Goal: Task Accomplishment & Management: Complete application form

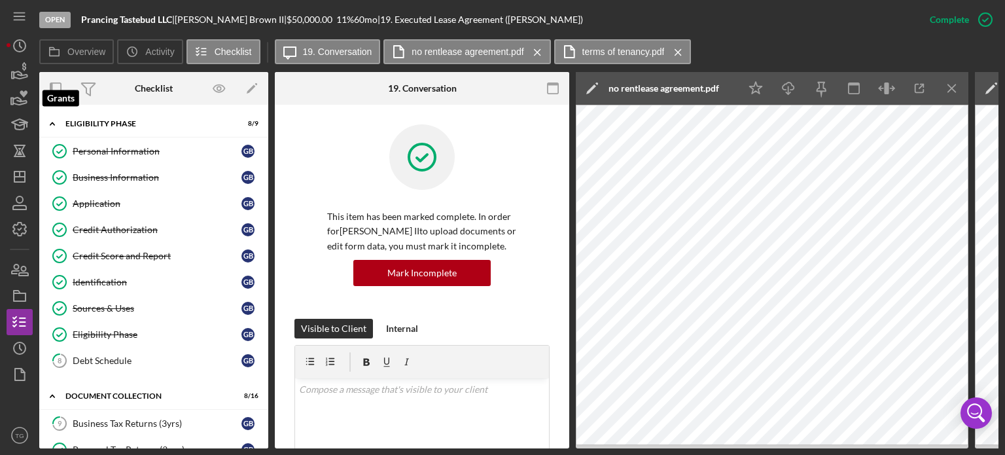
scroll to position [262, 0]
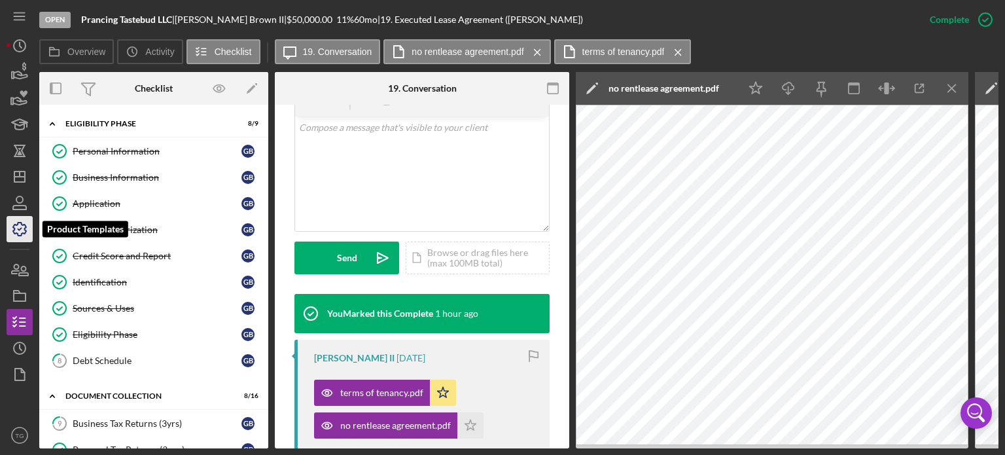
click at [21, 225] on icon "button" at bounding box center [19, 229] width 13 height 13
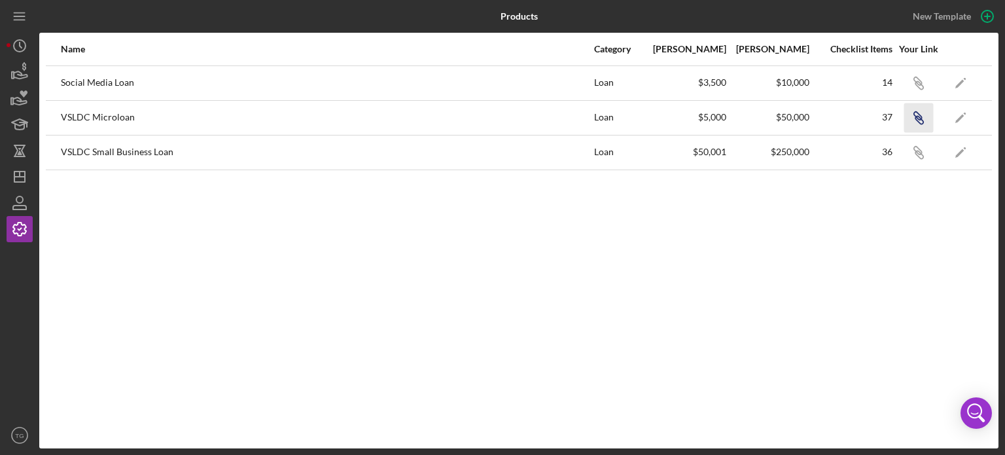
click at [922, 113] on icon "Icon/Link" at bounding box center [918, 117] width 29 height 29
click at [17, 179] on icon "Icon/Dashboard" at bounding box center [19, 176] width 33 height 33
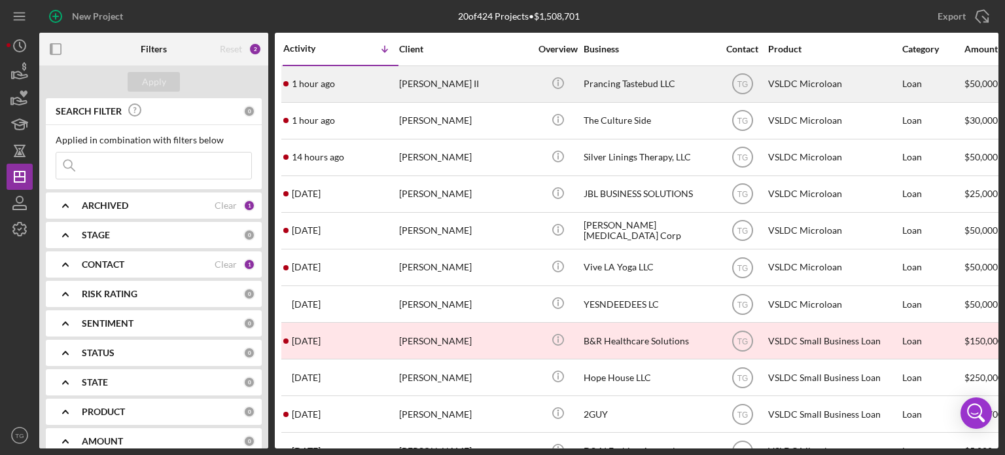
click at [450, 86] on div "[PERSON_NAME] II" at bounding box center [464, 84] width 131 height 35
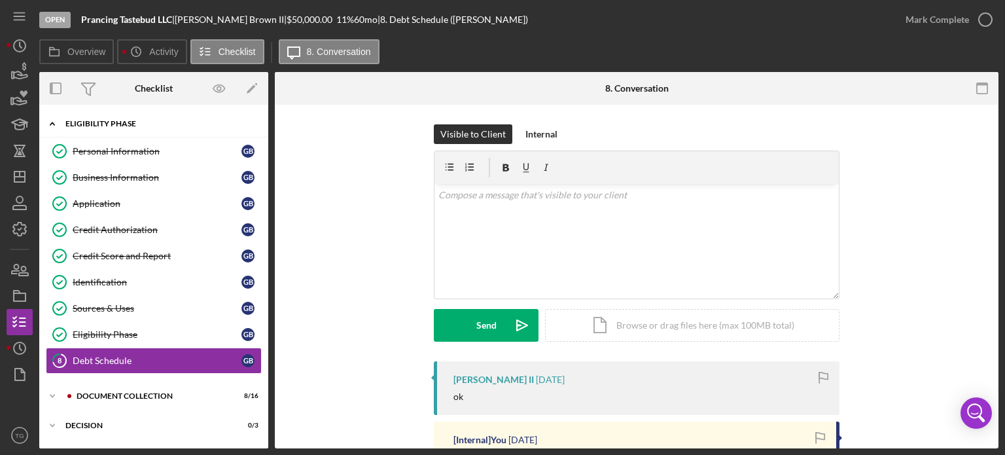
click at [98, 127] on div "Eligibility Phase" at bounding box center [158, 124] width 187 height 8
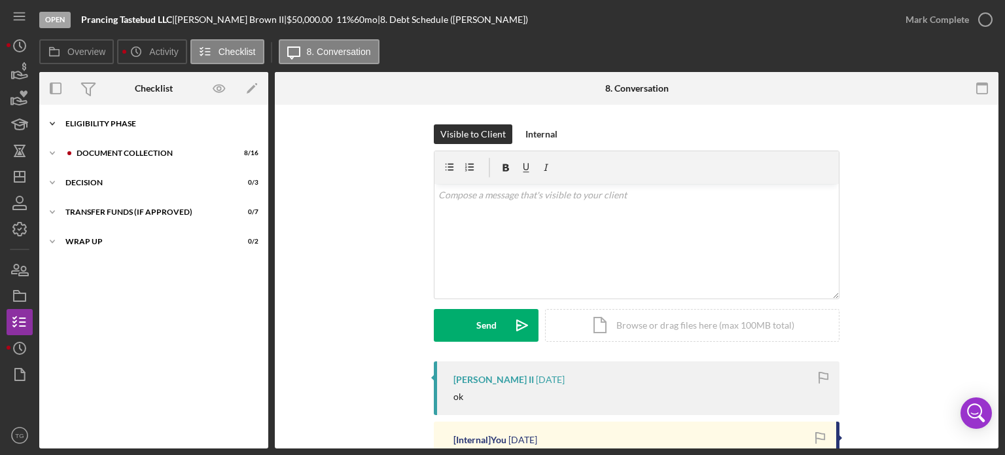
click at [107, 118] on div "Icon/Expander Eligibility Phase 8 / 9" at bounding box center [153, 124] width 229 height 26
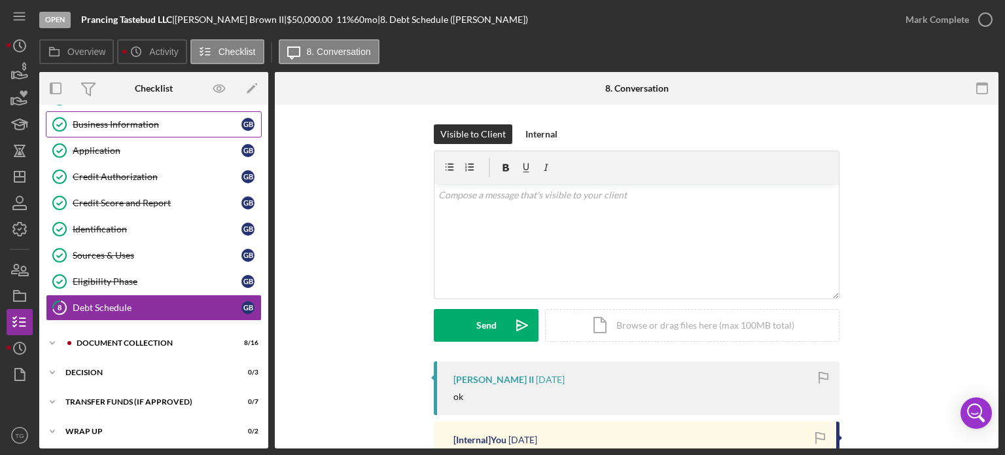
click at [106, 119] on div "Business Information" at bounding box center [157, 124] width 169 height 10
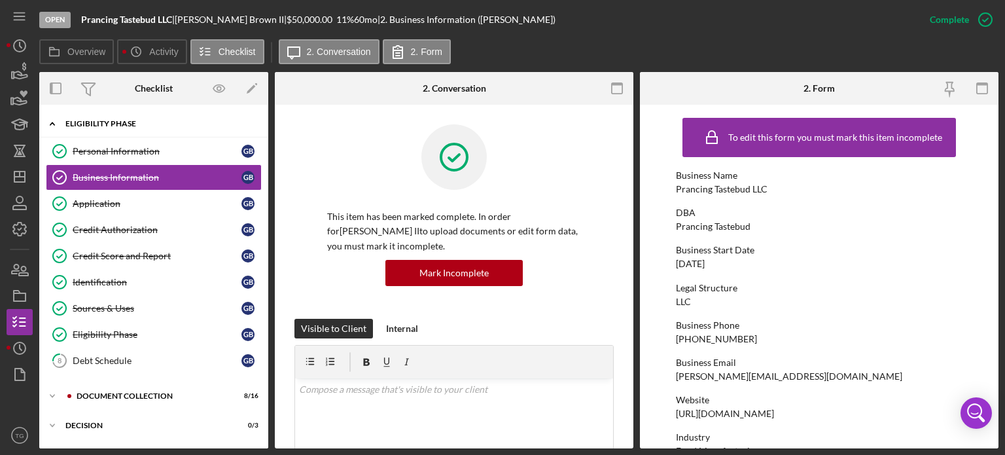
click at [109, 124] on div "Eligibility Phase" at bounding box center [158, 124] width 187 height 8
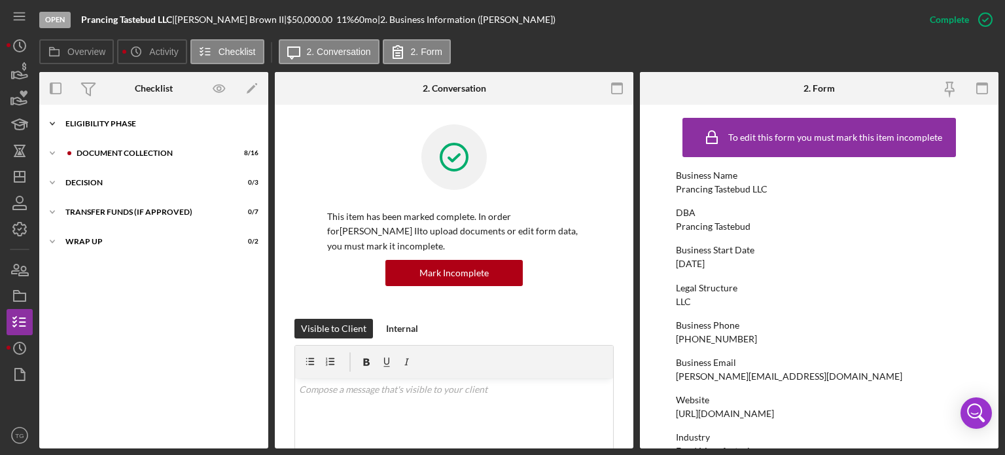
click at [119, 118] on div "Icon/Expander Eligibility Phase 8 / 9" at bounding box center [153, 124] width 229 height 26
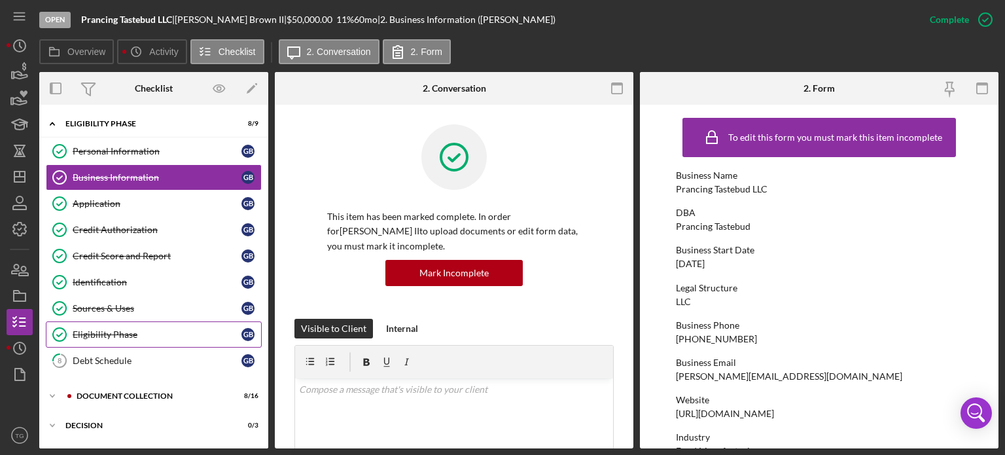
scroll to position [53, 0]
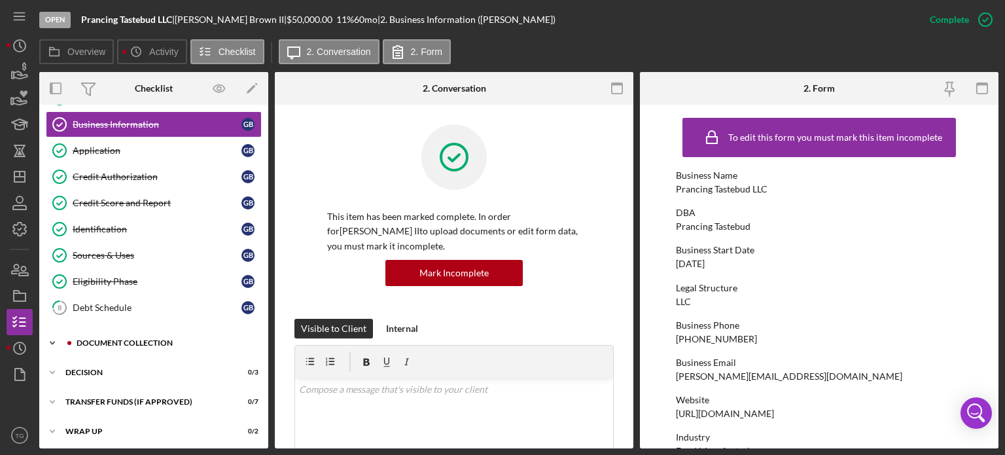
click at [111, 344] on div "Icon/Expander Document Collection 8 / 16" at bounding box center [153, 343] width 229 height 26
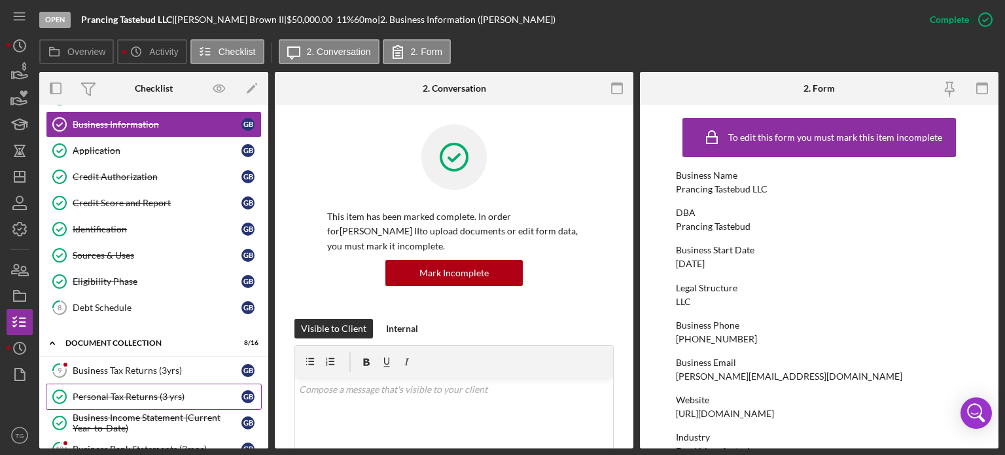
scroll to position [118, 0]
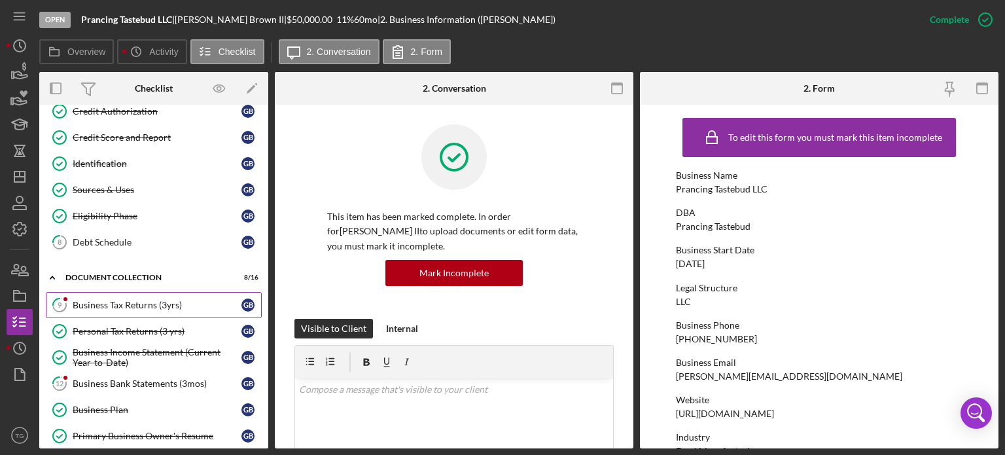
click at [163, 308] on link "9 Business Tax Returns (3yrs) G B" at bounding box center [154, 305] width 216 height 26
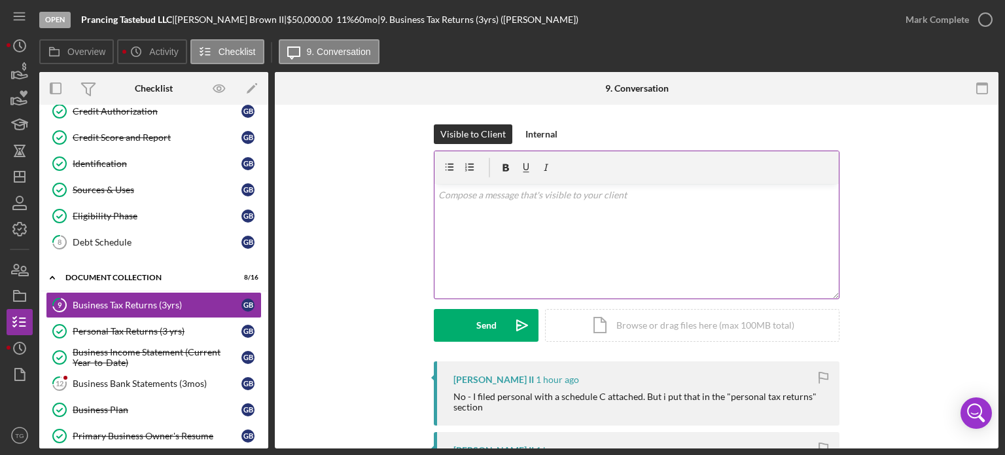
click at [477, 205] on div "v Color teal Color pink Remove color Add row above Add row below Add column bef…" at bounding box center [637, 241] width 405 height 115
click at [981, 18] on icon "button" at bounding box center [985, 19] width 33 height 33
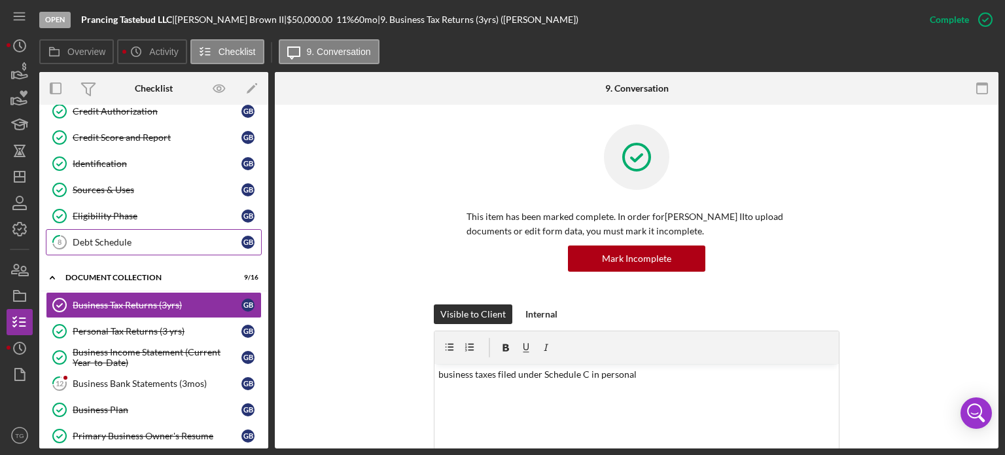
click at [135, 240] on div "Debt Schedule" at bounding box center [157, 242] width 169 height 10
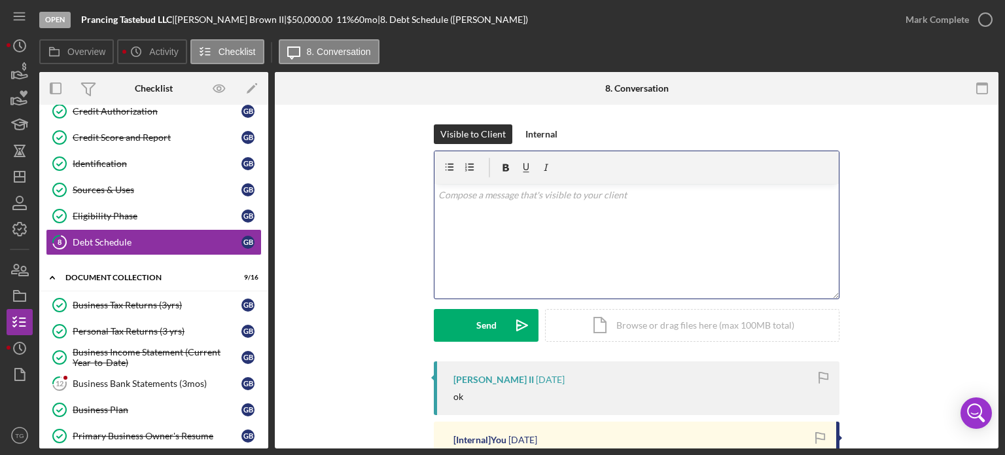
click at [468, 194] on p at bounding box center [637, 195] width 397 height 14
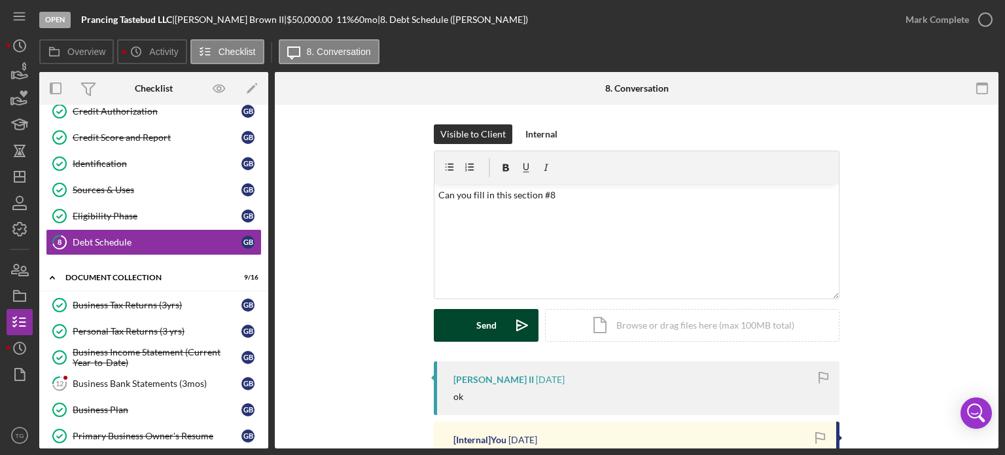
click at [497, 334] on button "Send Icon/icon-invite-send" at bounding box center [486, 325] width 105 height 33
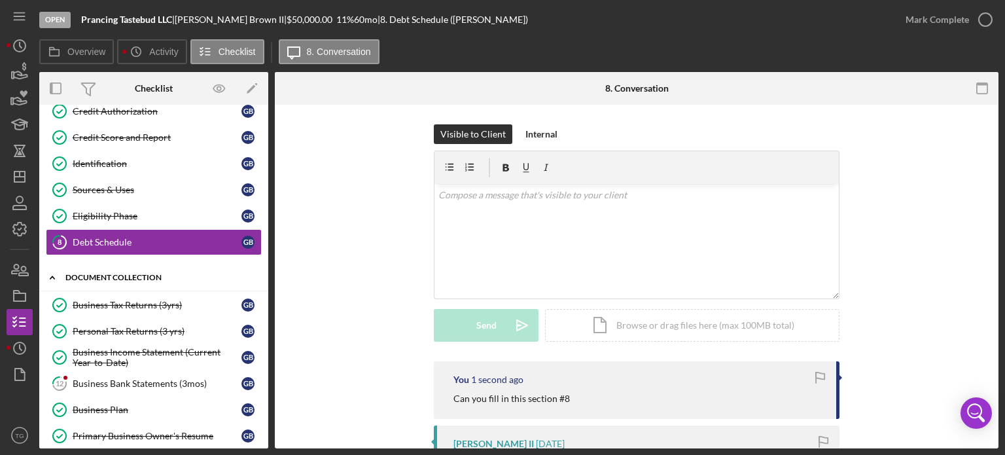
scroll to position [184, 0]
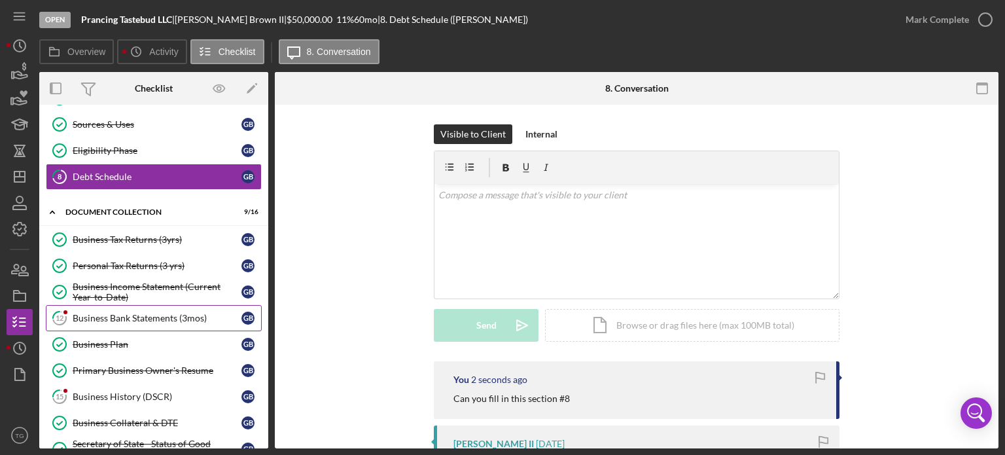
click at [165, 318] on div "Business Bank Statements (3mos)" at bounding box center [157, 318] width 169 height 10
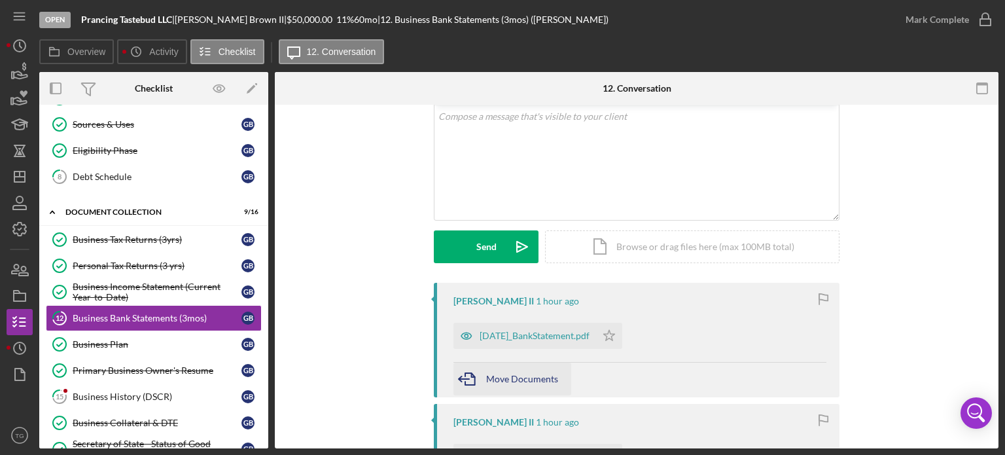
scroll to position [131, 0]
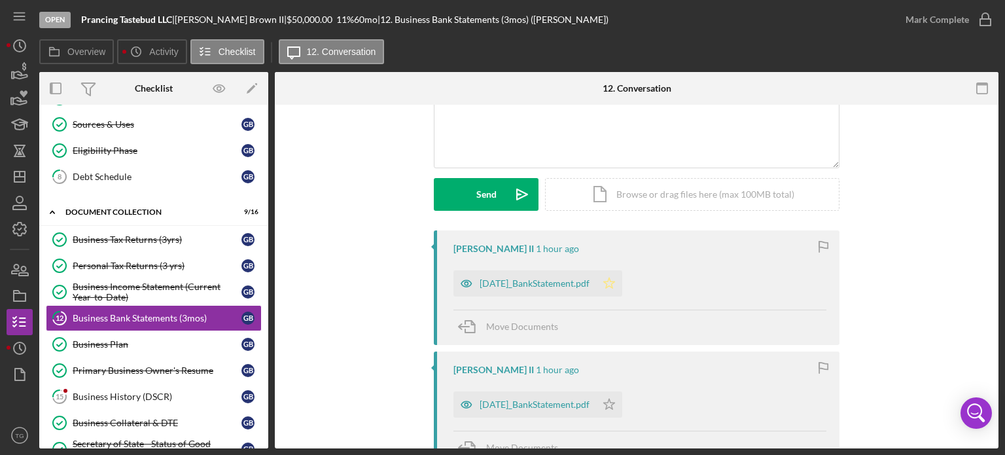
click at [616, 281] on icon "Icon/Star" at bounding box center [609, 283] width 26 height 26
click at [622, 400] on icon "Icon/Star" at bounding box center [609, 404] width 26 height 26
click at [562, 285] on div "[DATE]_BankStatement.pdf" at bounding box center [535, 283] width 110 height 10
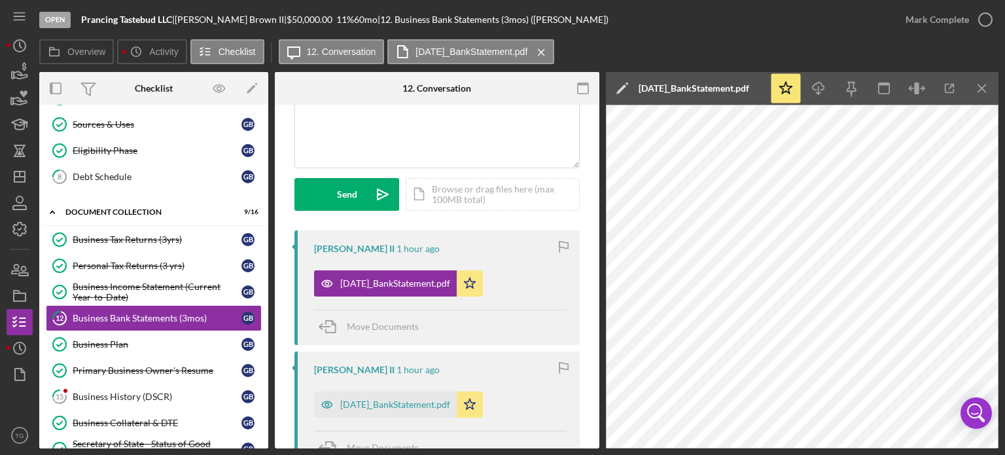
scroll to position [196, 0]
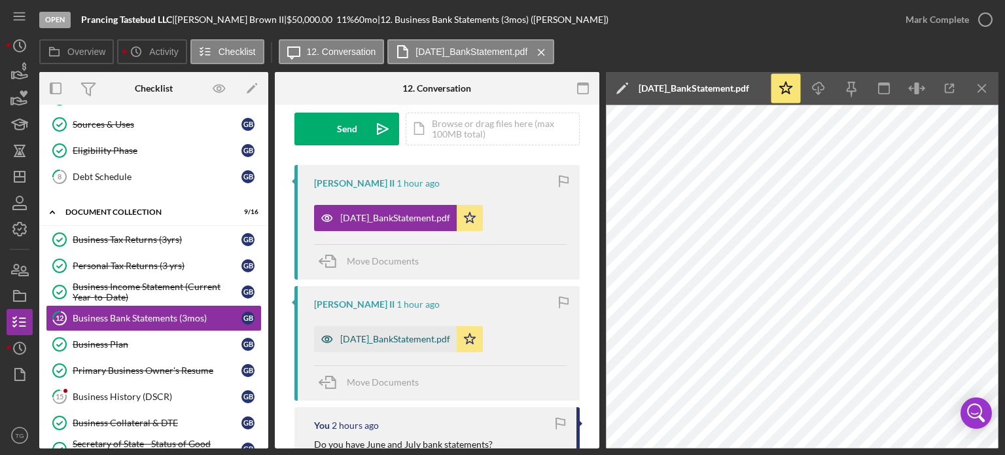
click at [434, 334] on div "[DATE]_BankStatement.pdf" at bounding box center [395, 339] width 110 height 10
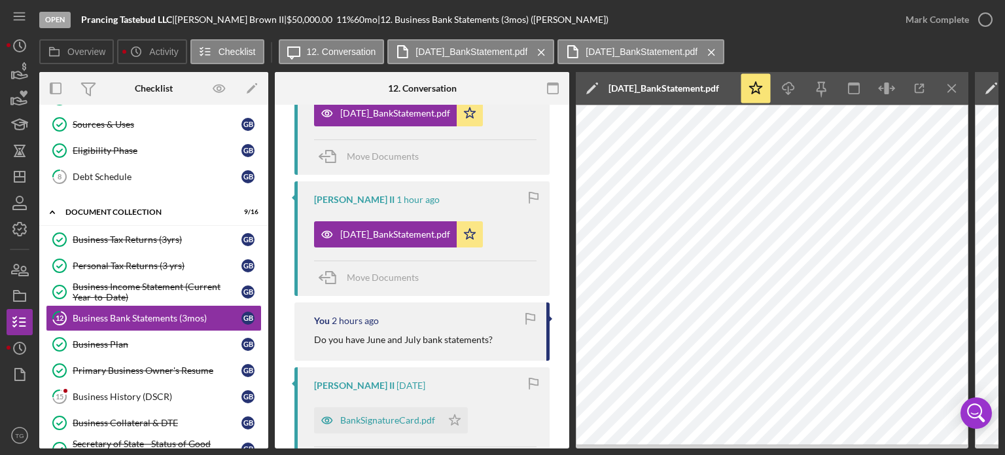
scroll to position [327, 0]
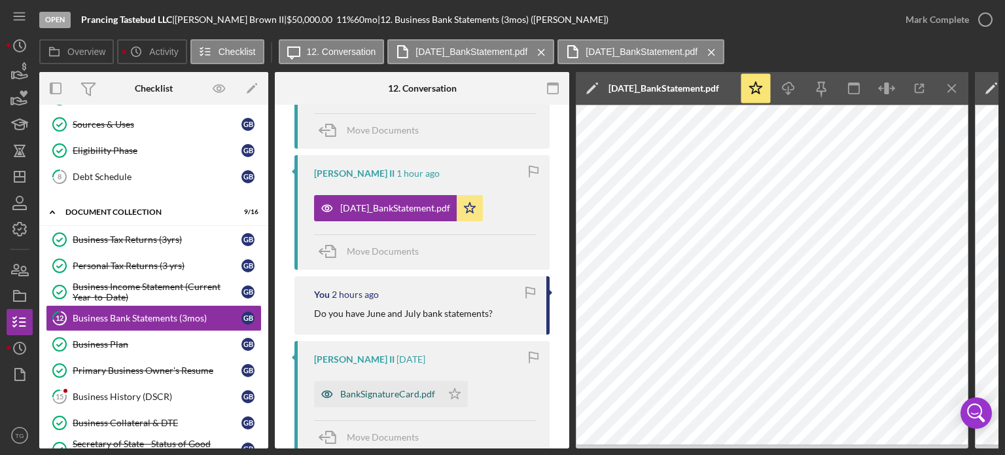
click at [399, 387] on div "BankSignatureCard.pdf" at bounding box center [378, 394] width 128 height 26
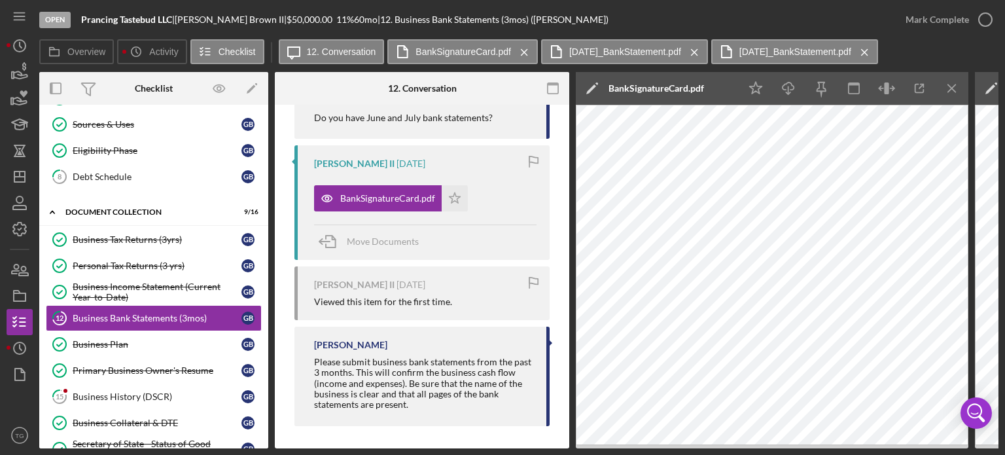
scroll to position [524, 0]
click at [985, 16] on icon "button" at bounding box center [985, 19] width 33 height 33
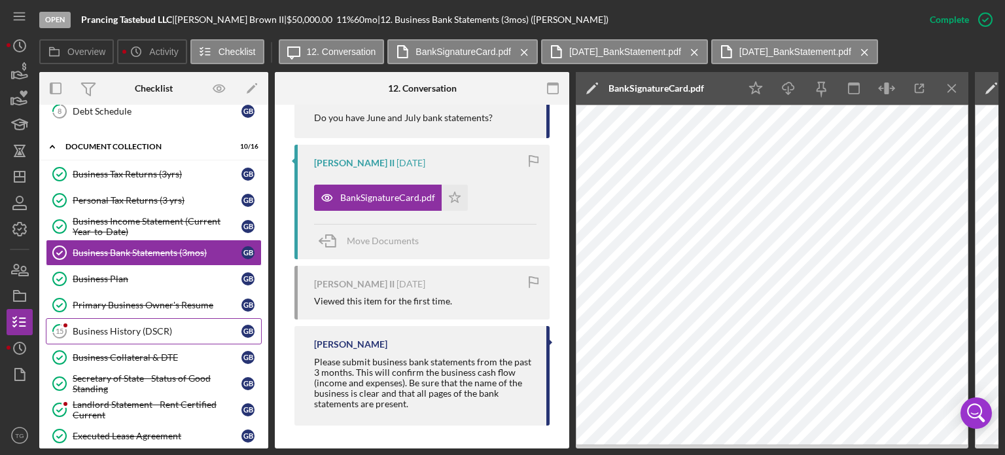
click at [130, 333] on link "15 Business History (DSCR) G B" at bounding box center [154, 331] width 216 height 26
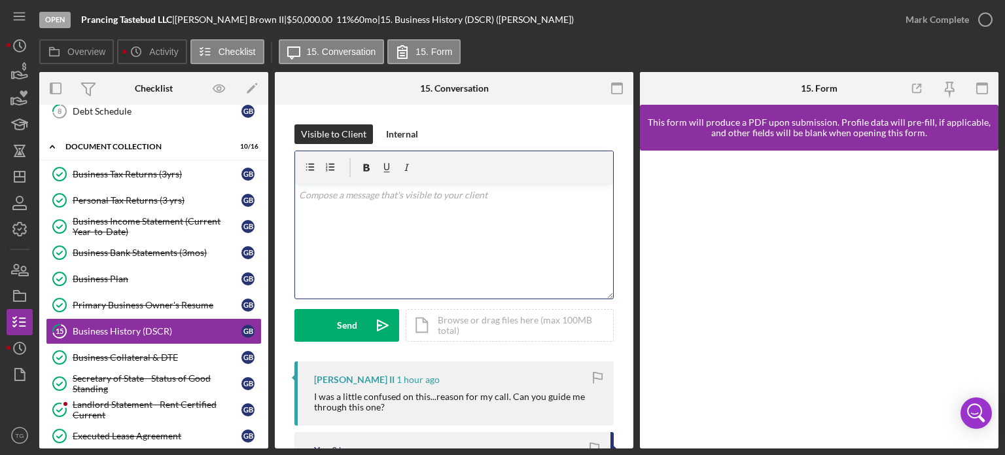
click at [307, 202] on div "v Color teal Color pink Remove color Add row above Add row below Add column bef…" at bounding box center [454, 241] width 318 height 115
click at [333, 324] on button "Send Icon/icon-invite-send" at bounding box center [347, 325] width 105 height 33
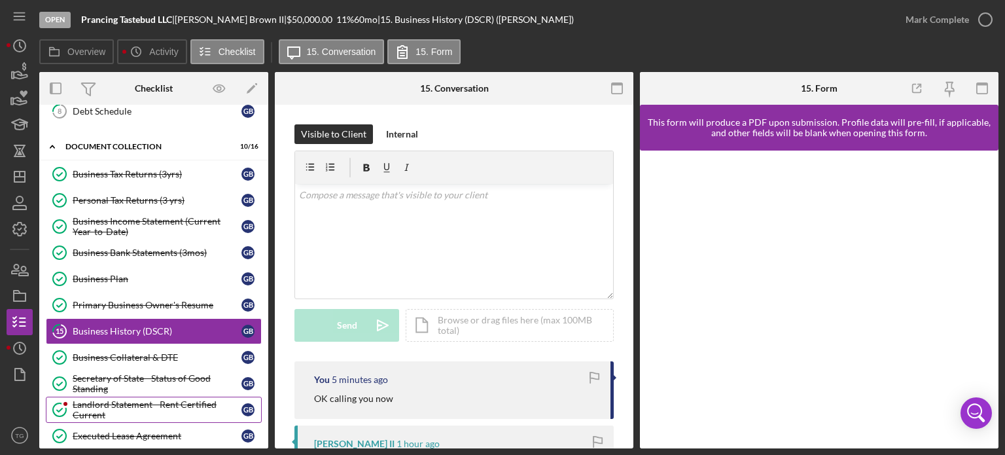
click at [123, 401] on div "Landlord Statement - Rent Certified Current" at bounding box center [157, 409] width 169 height 21
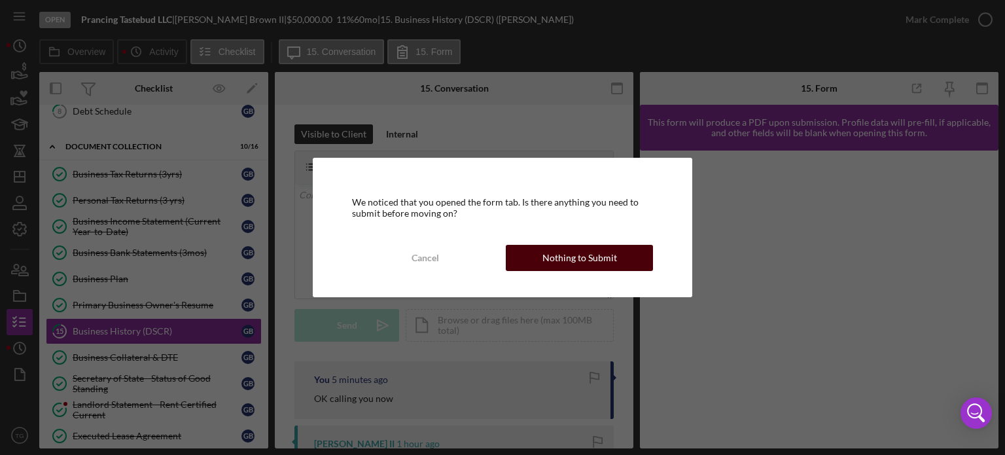
click at [548, 249] on div "Nothing to Submit" at bounding box center [580, 258] width 75 height 26
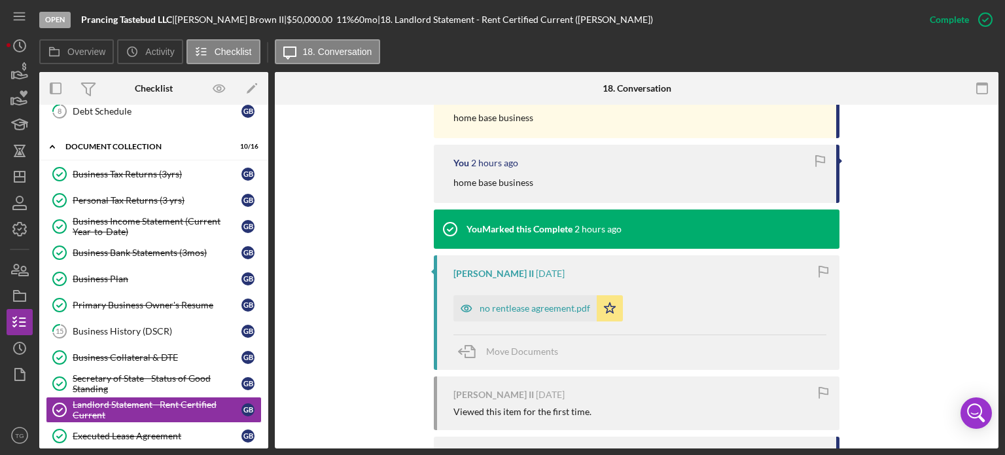
scroll to position [524, 0]
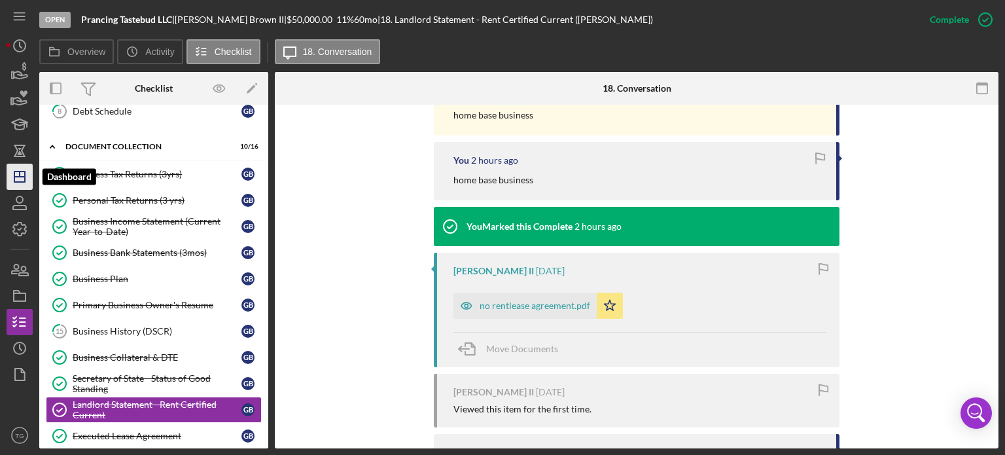
click at [14, 178] on polygon "button" at bounding box center [19, 176] width 10 height 10
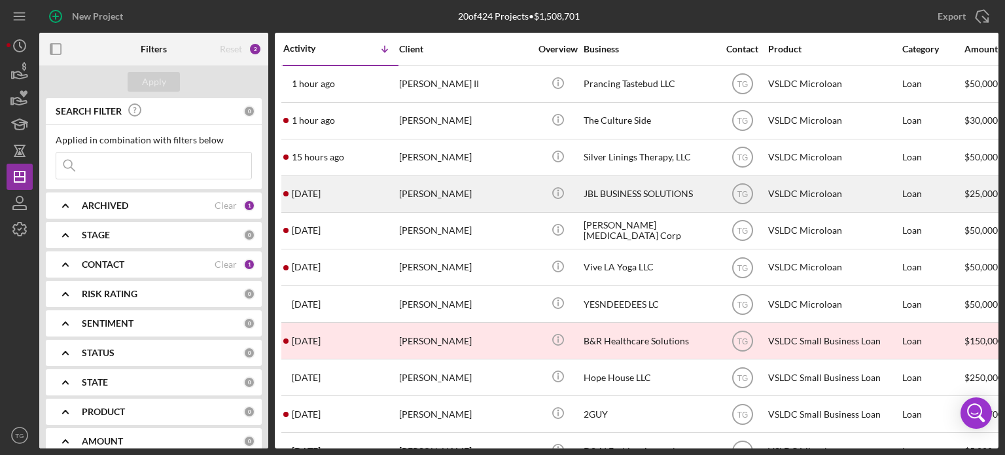
click at [432, 193] on div "[PERSON_NAME]" at bounding box center [464, 194] width 131 height 35
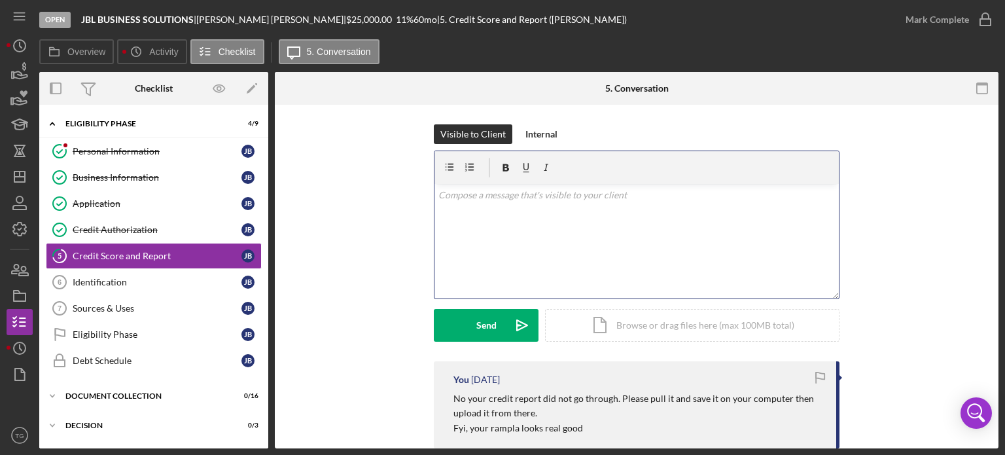
click at [461, 194] on p at bounding box center [637, 195] width 397 height 14
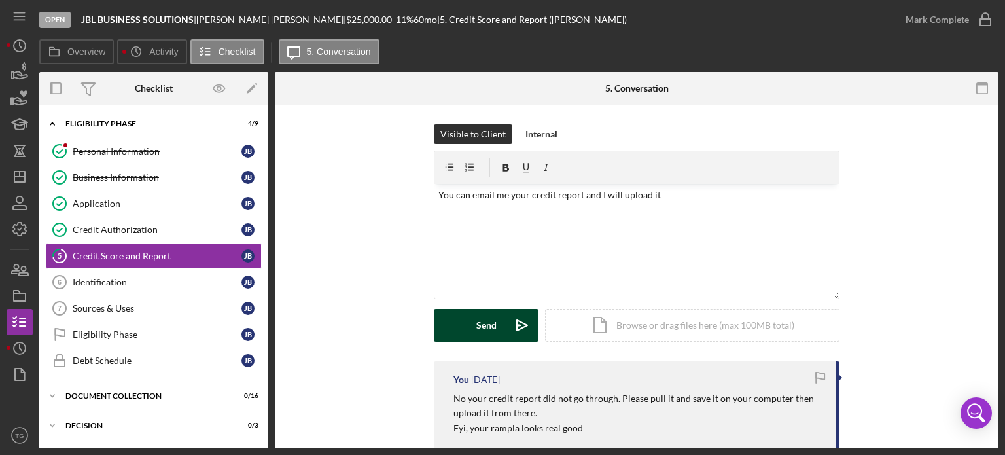
click at [487, 336] on div "Send" at bounding box center [487, 325] width 20 height 33
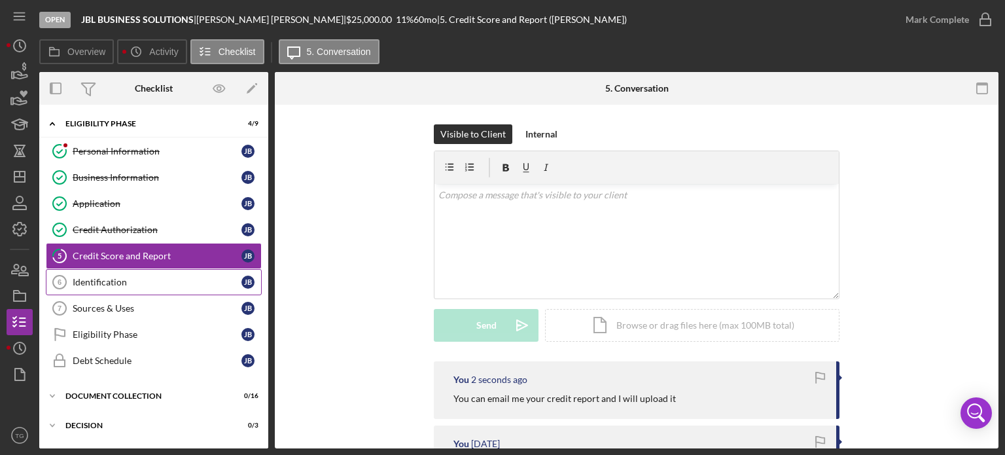
click at [131, 284] on div "Identification" at bounding box center [157, 282] width 169 height 10
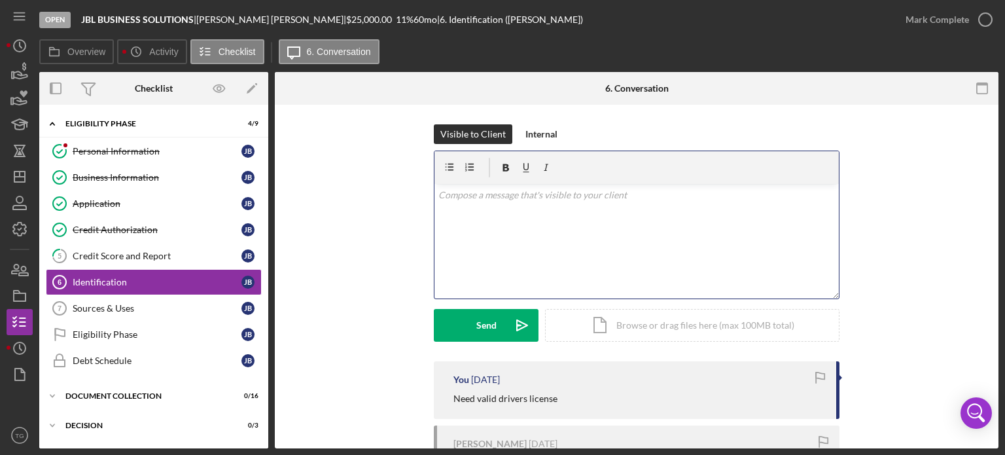
click at [494, 198] on p at bounding box center [637, 195] width 397 height 14
click at [500, 192] on p at bounding box center [637, 195] width 397 height 14
click at [456, 319] on button "Send Icon/icon-invite-send" at bounding box center [486, 325] width 105 height 33
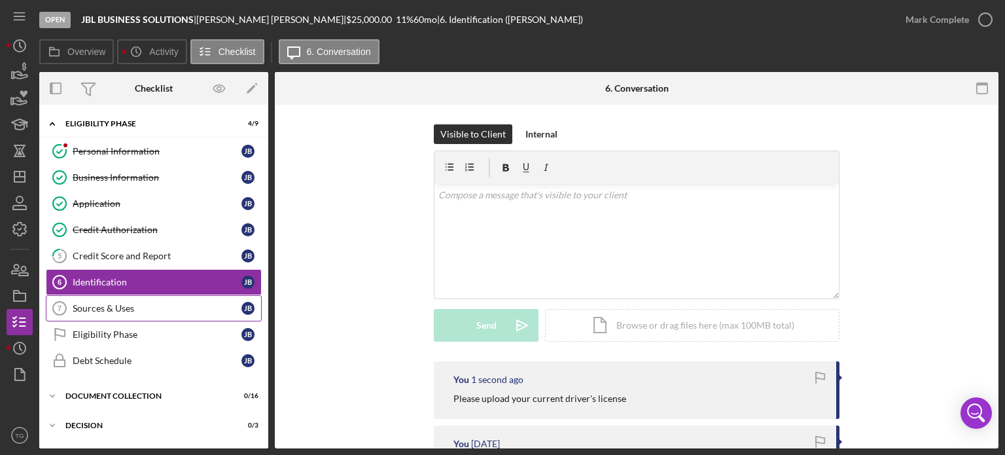
click at [115, 307] on div "Sources & Uses" at bounding box center [157, 308] width 169 height 10
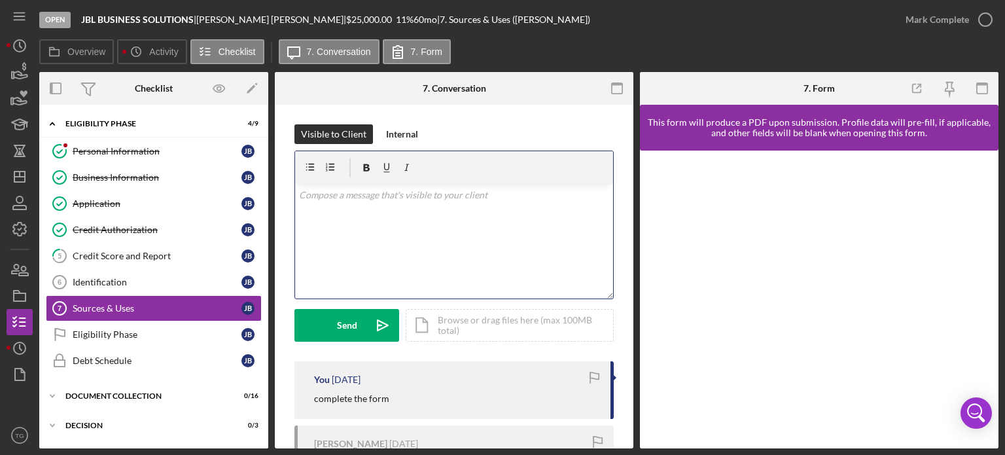
click at [363, 194] on p at bounding box center [454, 195] width 311 height 14
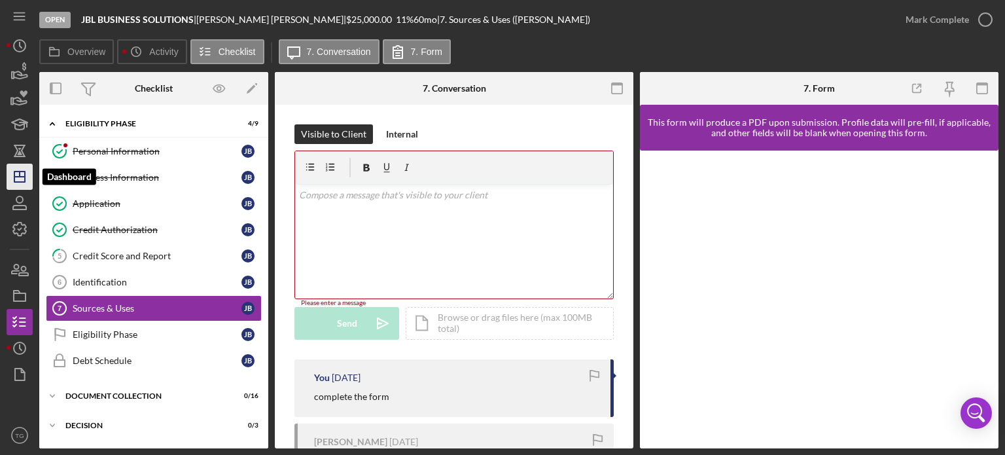
click at [13, 183] on icon "Icon/Dashboard" at bounding box center [19, 176] width 33 height 33
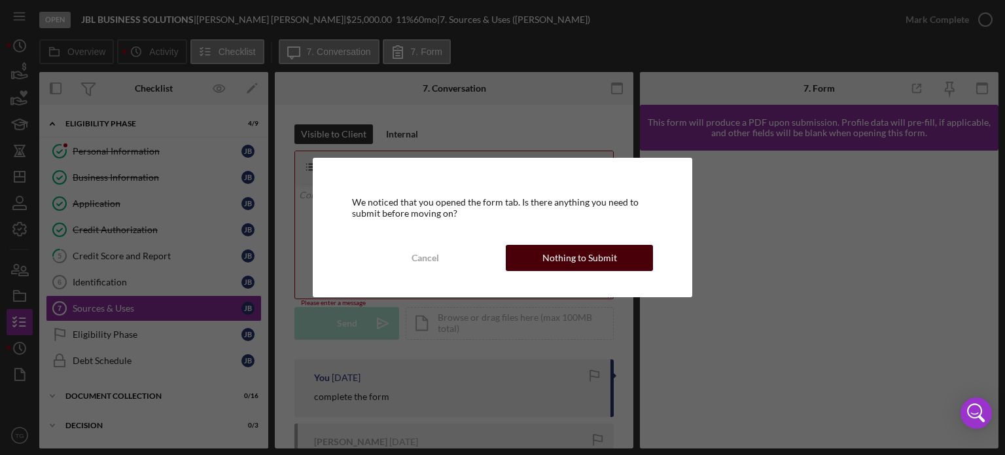
click at [618, 268] on button "Nothing to Submit" at bounding box center [579, 258] width 147 height 26
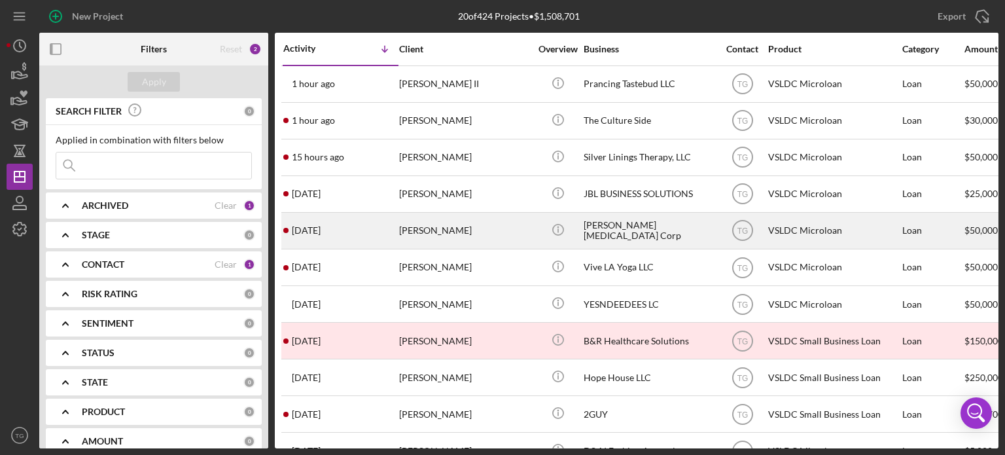
click at [484, 235] on div "[PERSON_NAME]" at bounding box center [464, 230] width 131 height 35
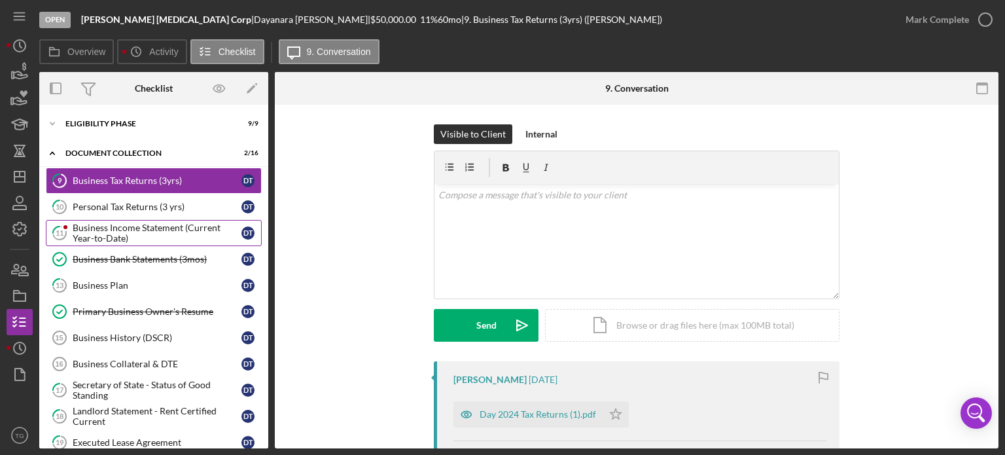
click at [141, 234] on div "Business Income Statement (Current Year-to-Date)" at bounding box center [157, 233] width 169 height 21
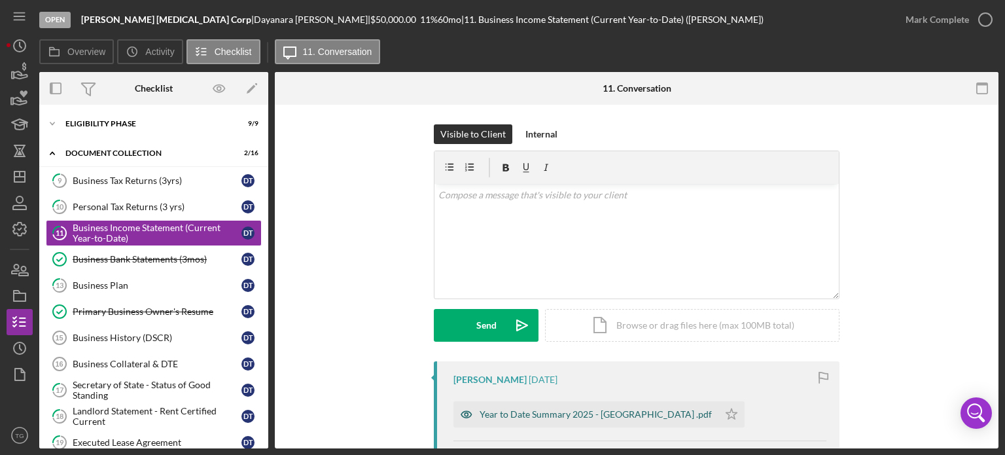
click at [552, 408] on div "Year to Date Summary 2025 - [GEOGRAPHIC_DATA] .pdf" at bounding box center [586, 414] width 265 height 26
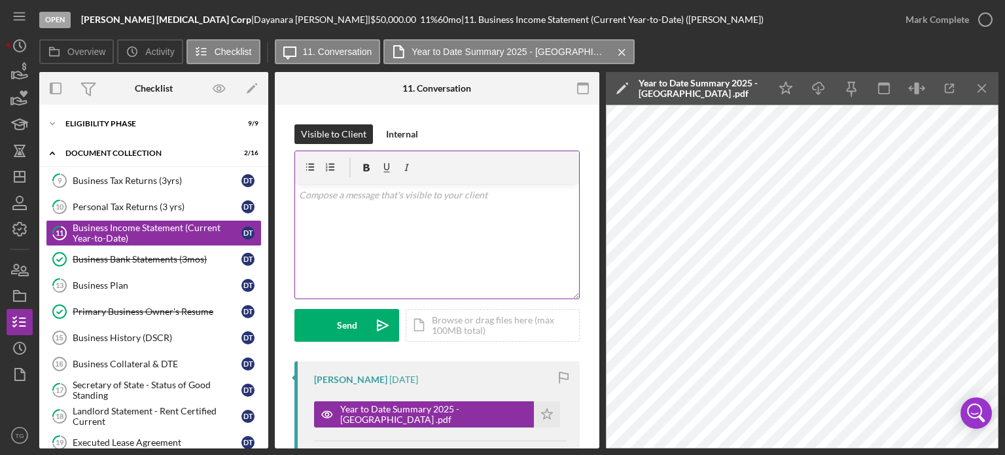
click at [376, 196] on p at bounding box center [437, 195] width 277 height 14
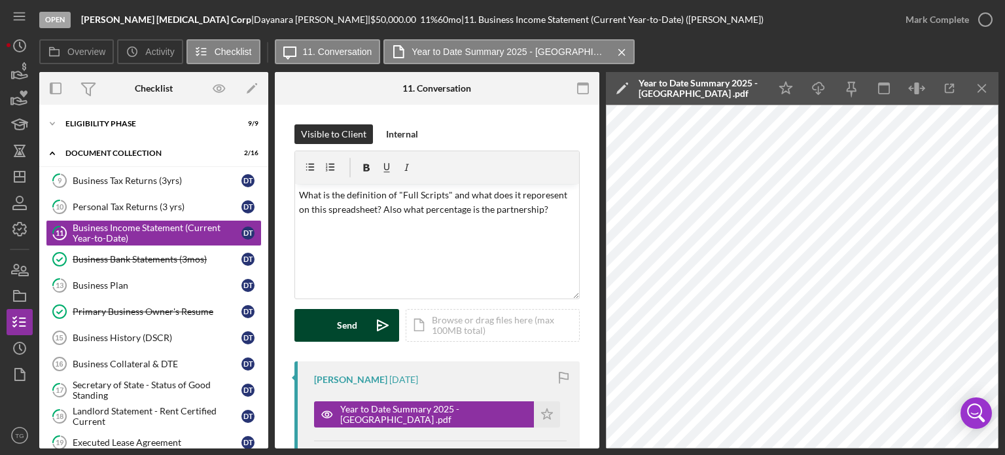
click at [353, 328] on div "Send" at bounding box center [347, 325] width 20 height 33
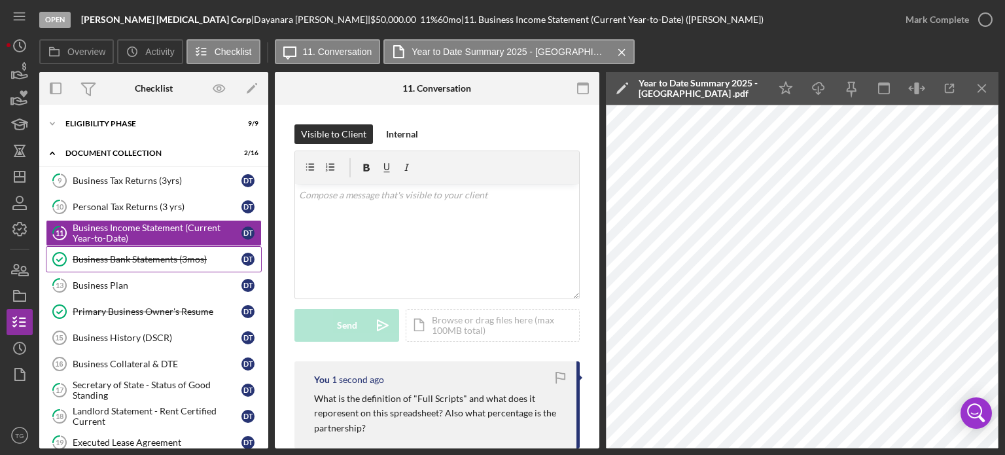
click at [146, 267] on link "Business Bank Statements (3mos) Business Bank Statements (3mos) D T" at bounding box center [154, 259] width 216 height 26
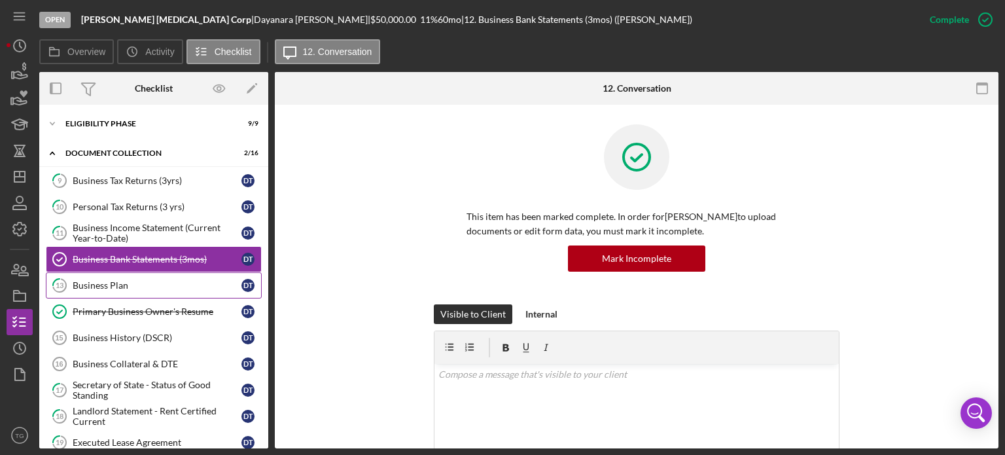
click at [135, 281] on div "Business Plan" at bounding box center [157, 285] width 169 height 10
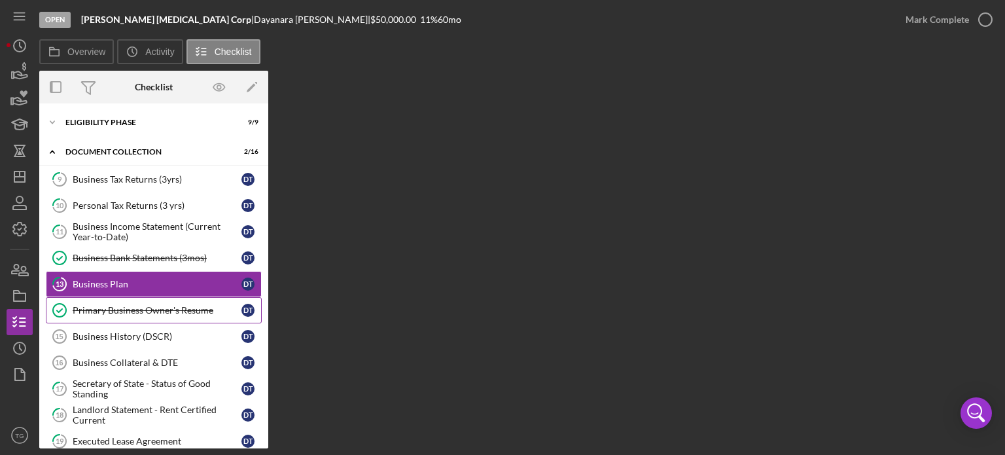
click at [152, 303] on link "Primary Business Owner's Resume Primary Business Owner's Resume D T" at bounding box center [154, 310] width 216 height 26
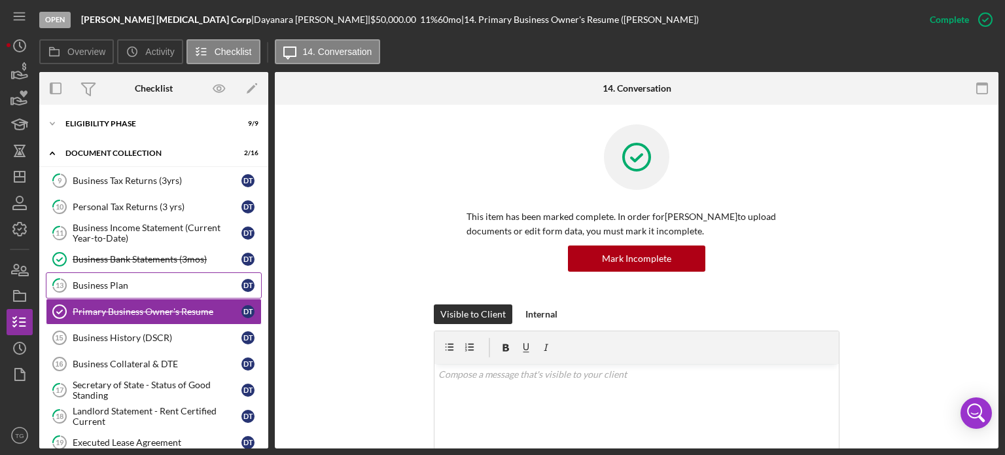
click at [121, 282] on div "Business Plan" at bounding box center [157, 285] width 169 height 10
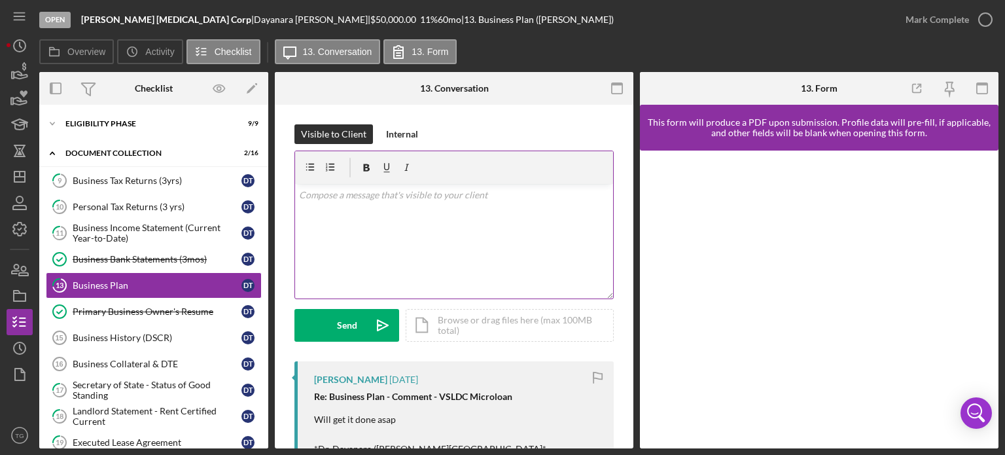
click at [386, 196] on p at bounding box center [454, 195] width 311 height 14
